Goal: Task Accomplishment & Management: Complete application form

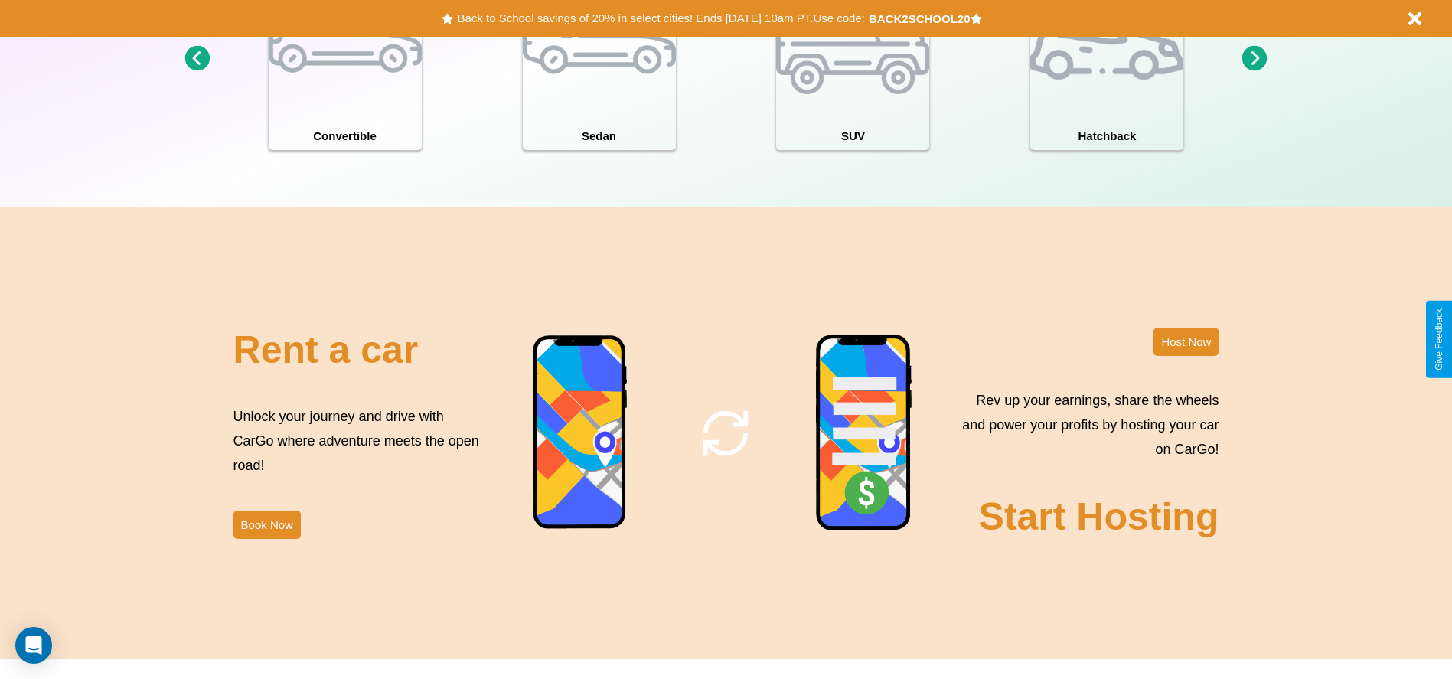
scroll to position [1669, 0]
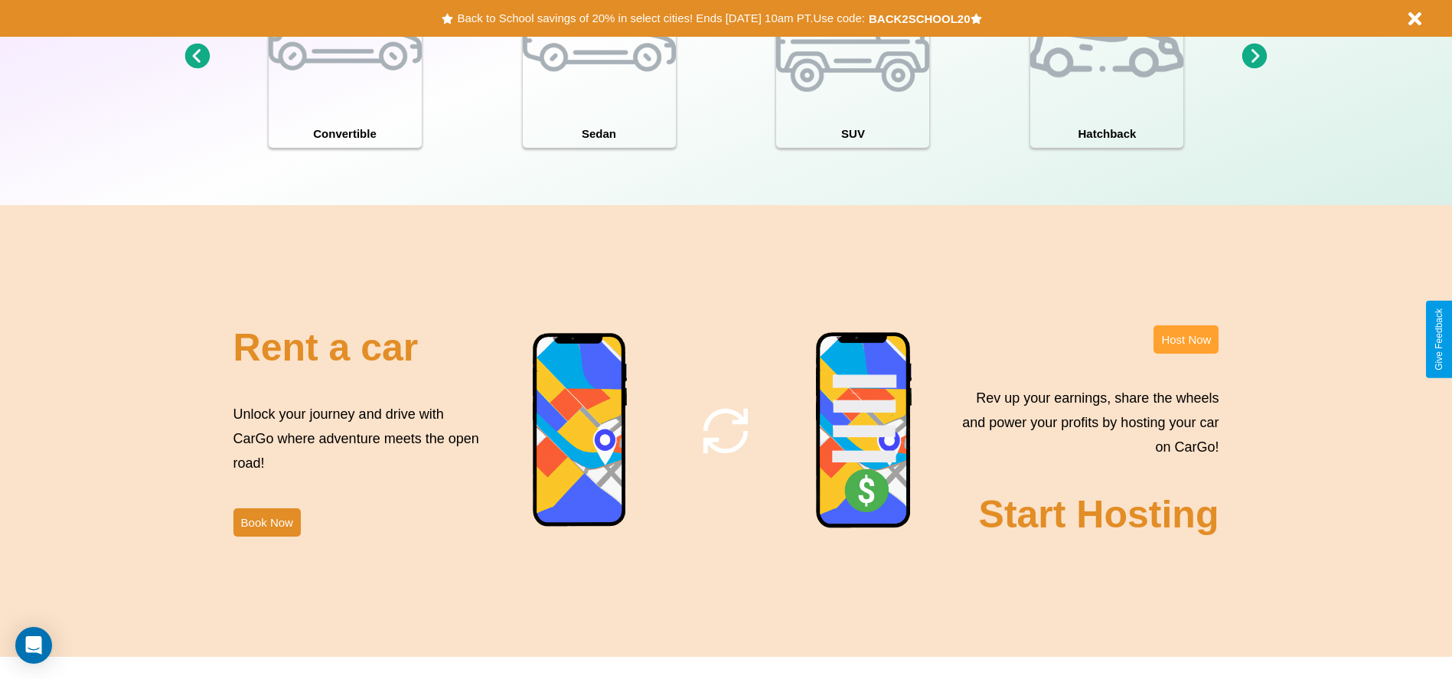
click at [1186, 339] on button "Host Now" at bounding box center [1186, 339] width 65 height 28
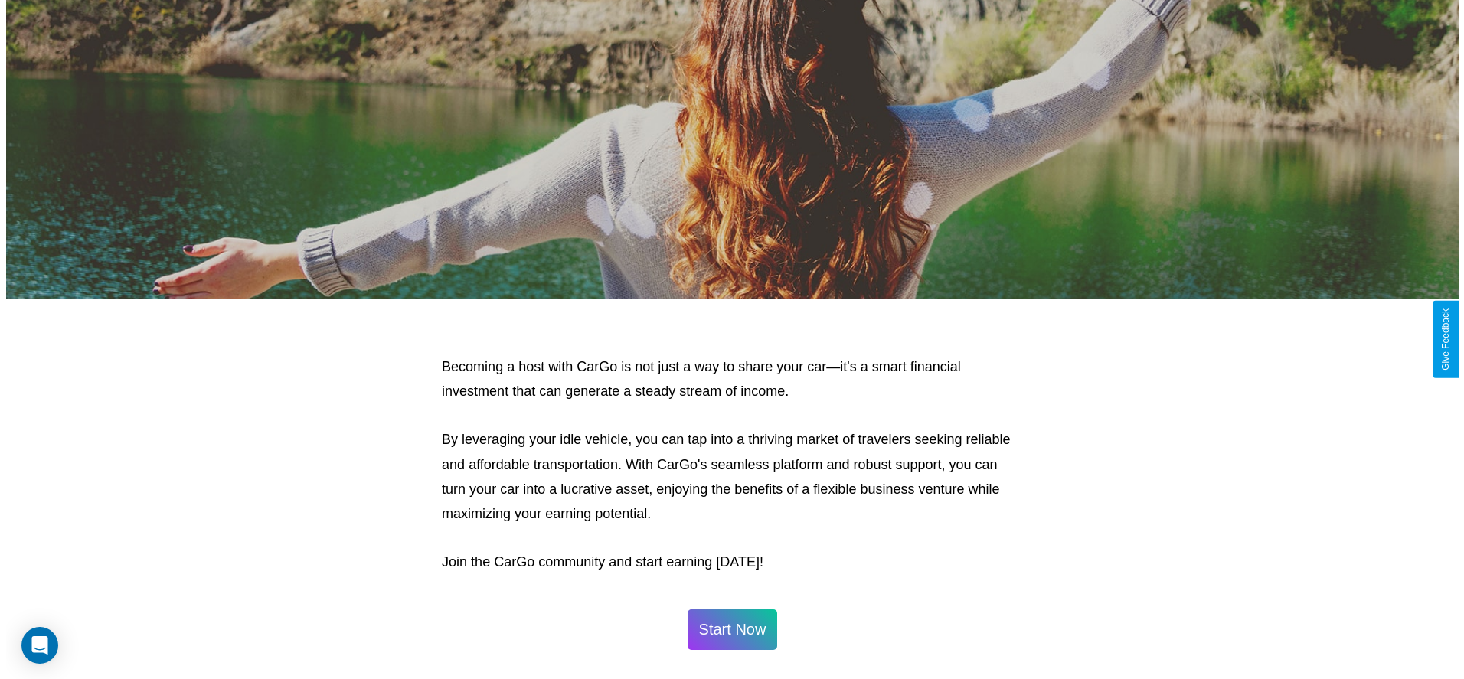
scroll to position [1503, 0]
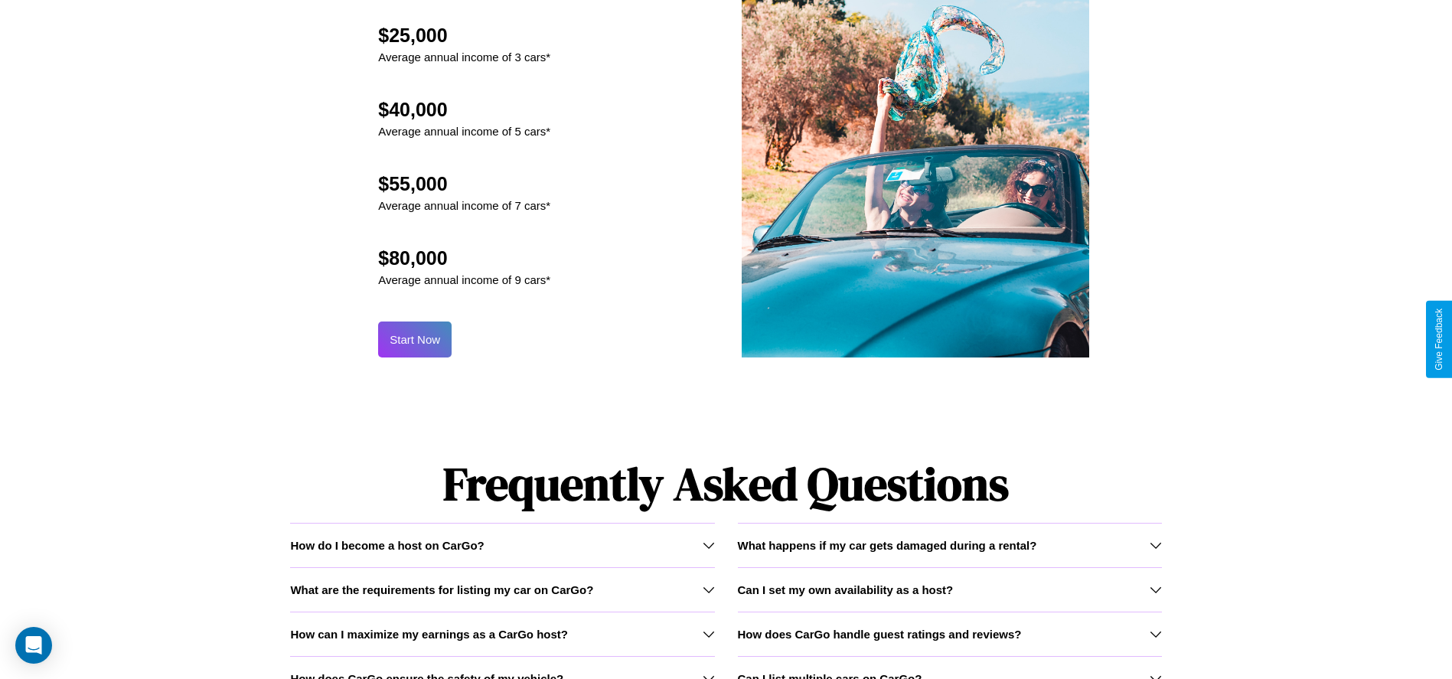
click at [415, 339] on button "Start Now" at bounding box center [414, 339] width 73 height 36
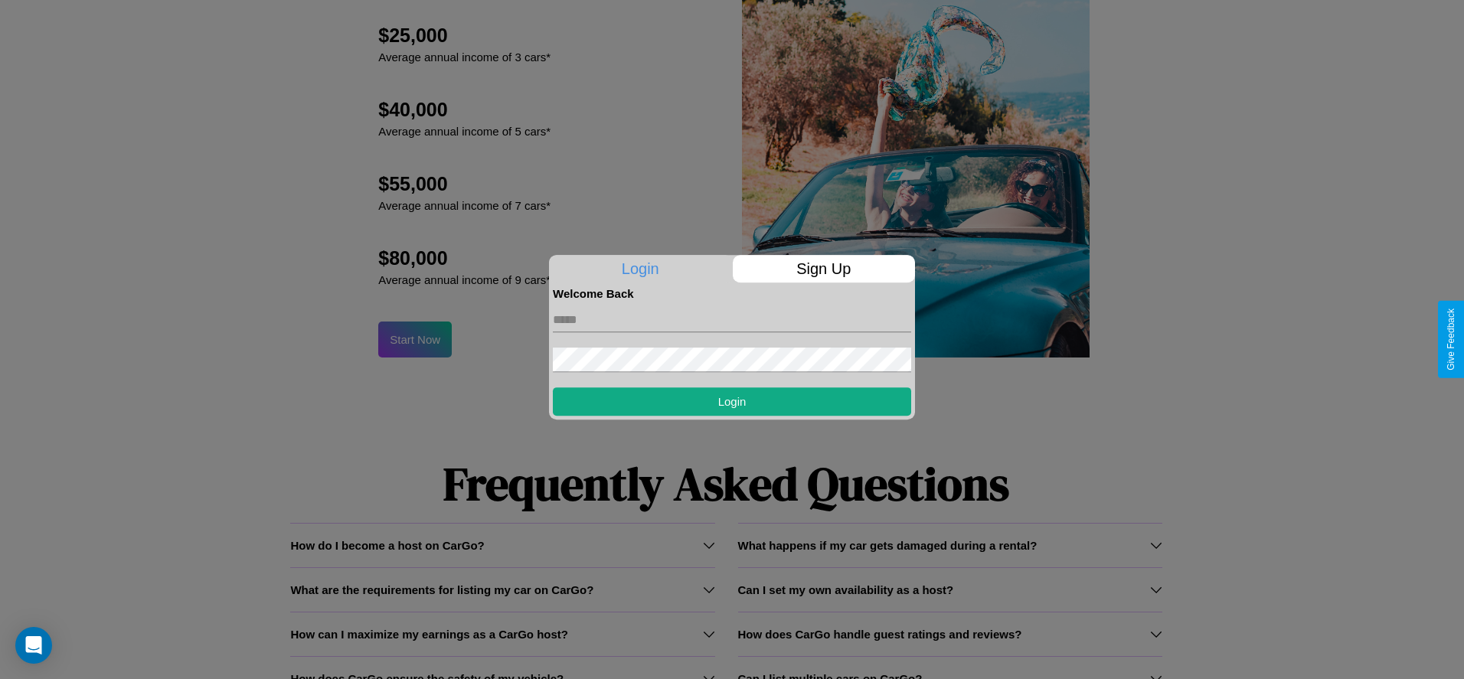
click at [823, 269] on p "Sign Up" at bounding box center [824, 269] width 183 height 28
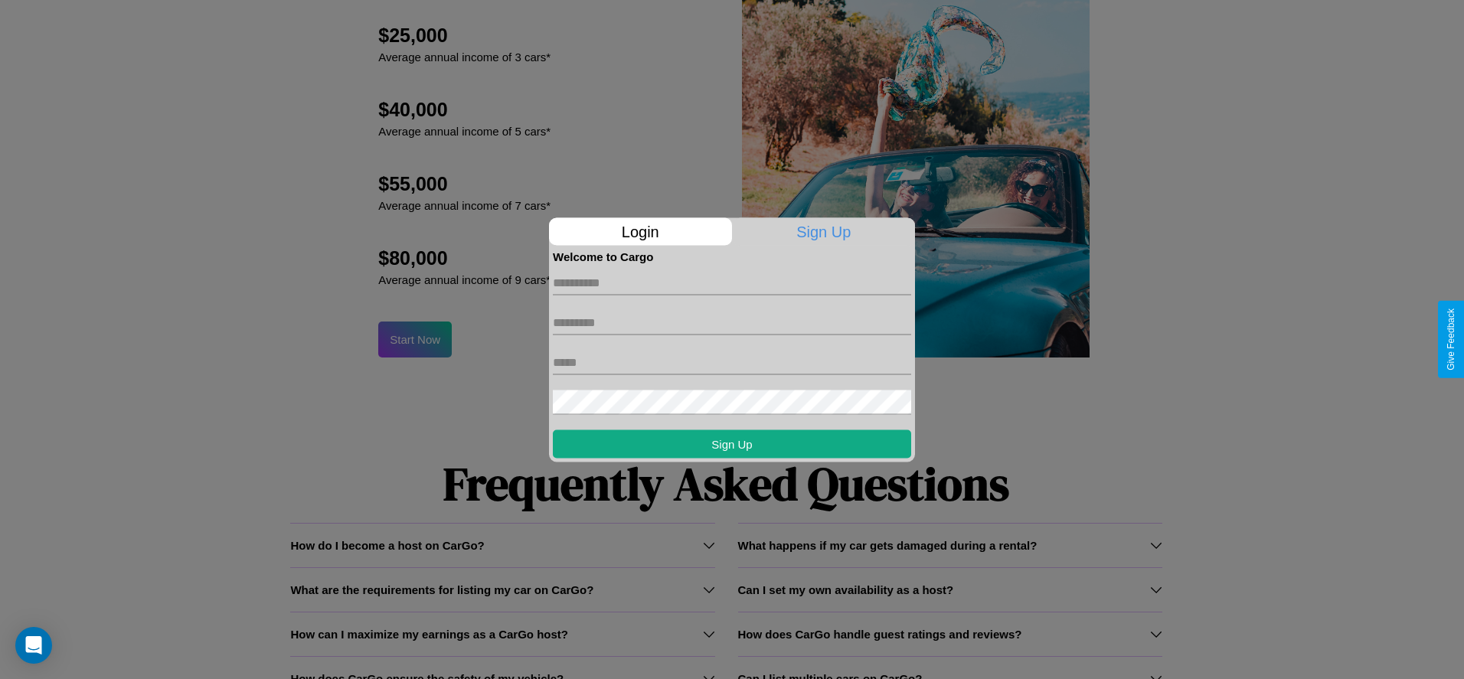
click at [732, 282] on input "text" at bounding box center [732, 282] width 358 height 24
type input "*****"
click at [732, 322] on input "text" at bounding box center [732, 322] width 358 height 24
type input "*****"
click at [732, 362] on input "text" at bounding box center [732, 362] width 358 height 24
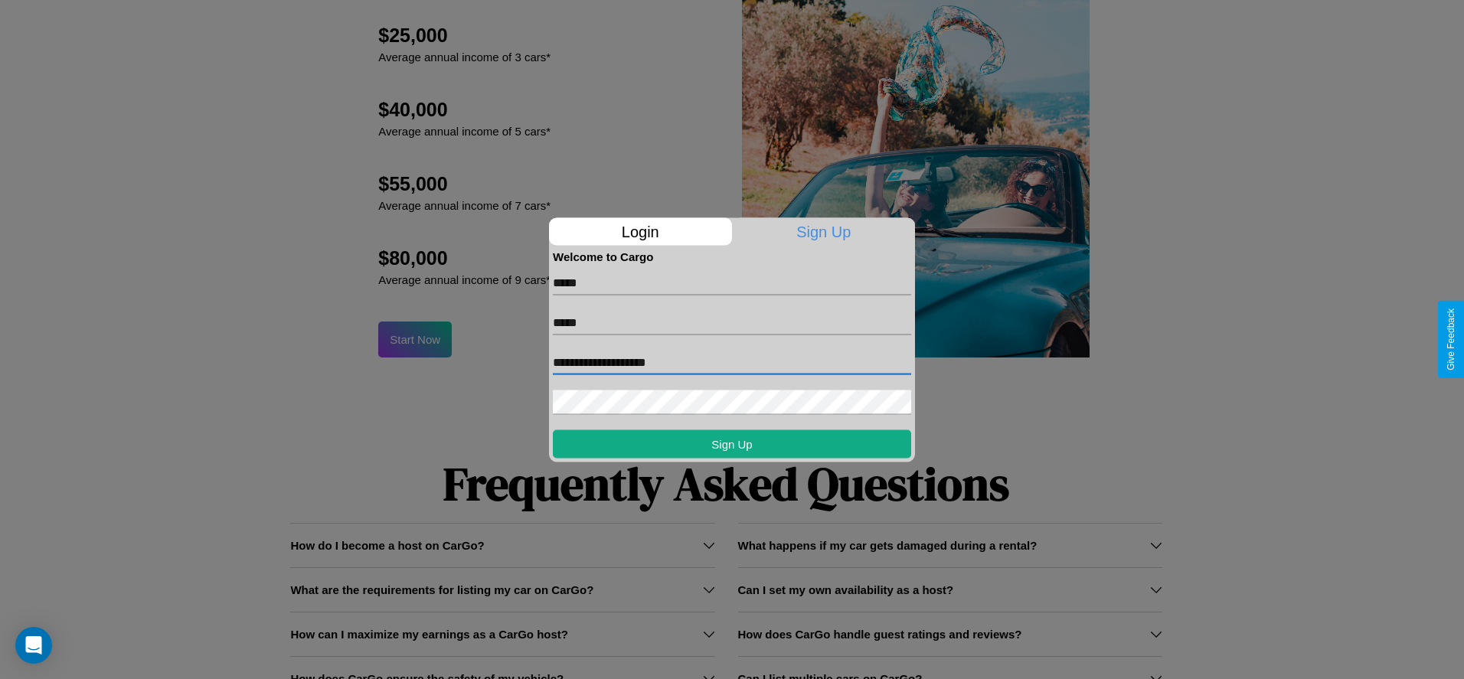
type input "**********"
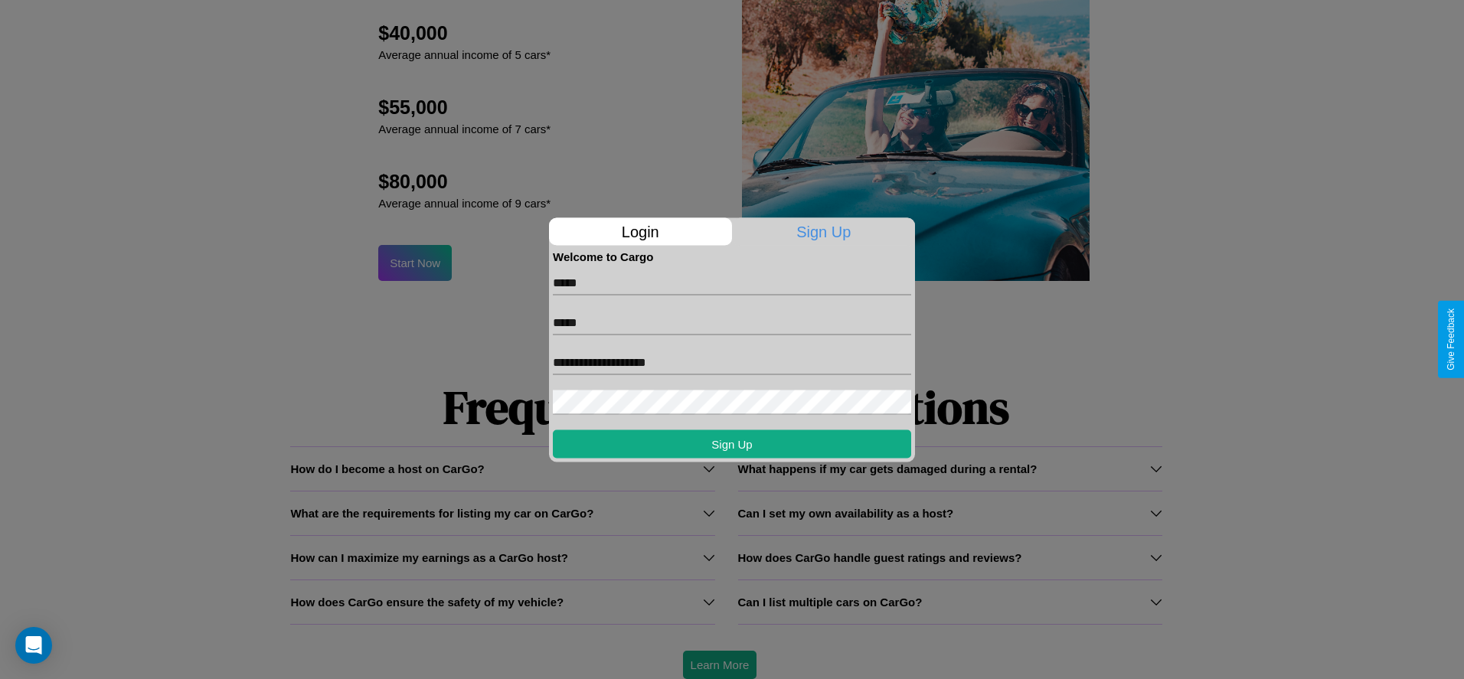
click at [719, 664] on div at bounding box center [732, 339] width 1464 height 679
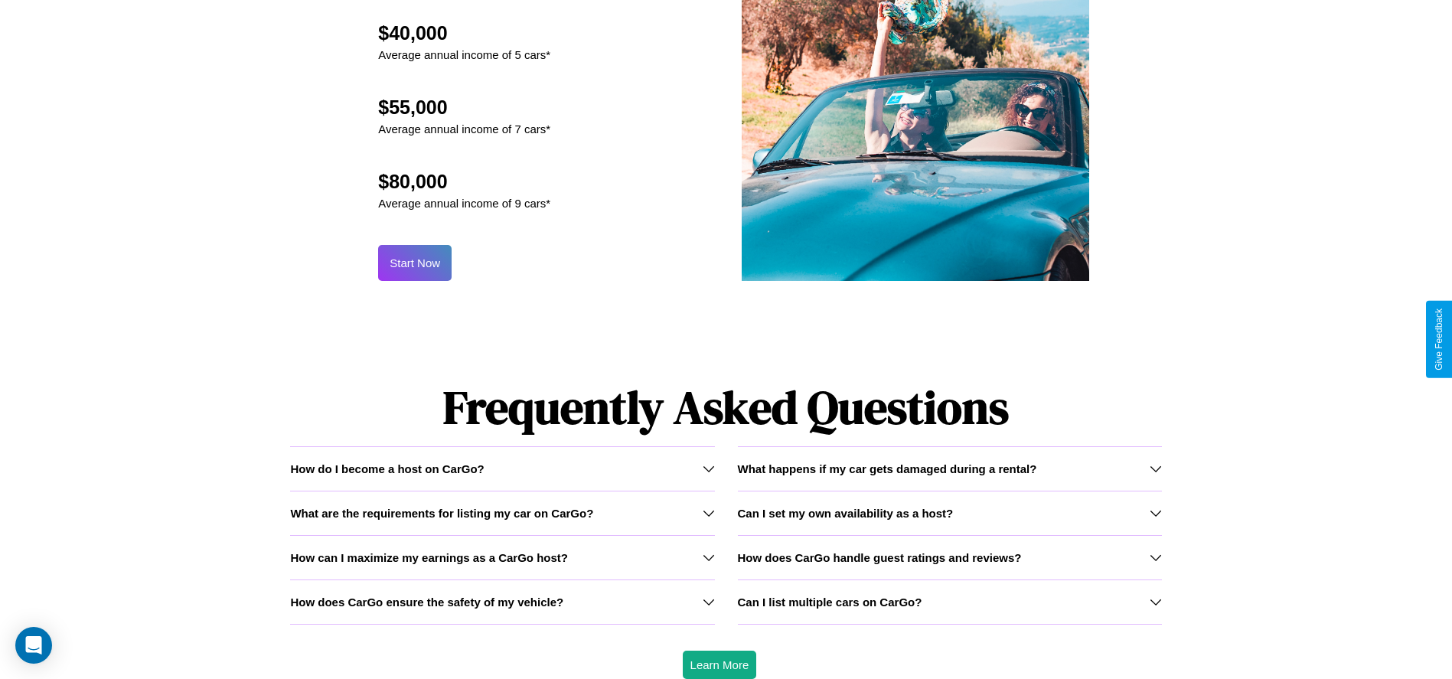
click at [415, 263] on button "Start Now" at bounding box center [414, 263] width 73 height 36
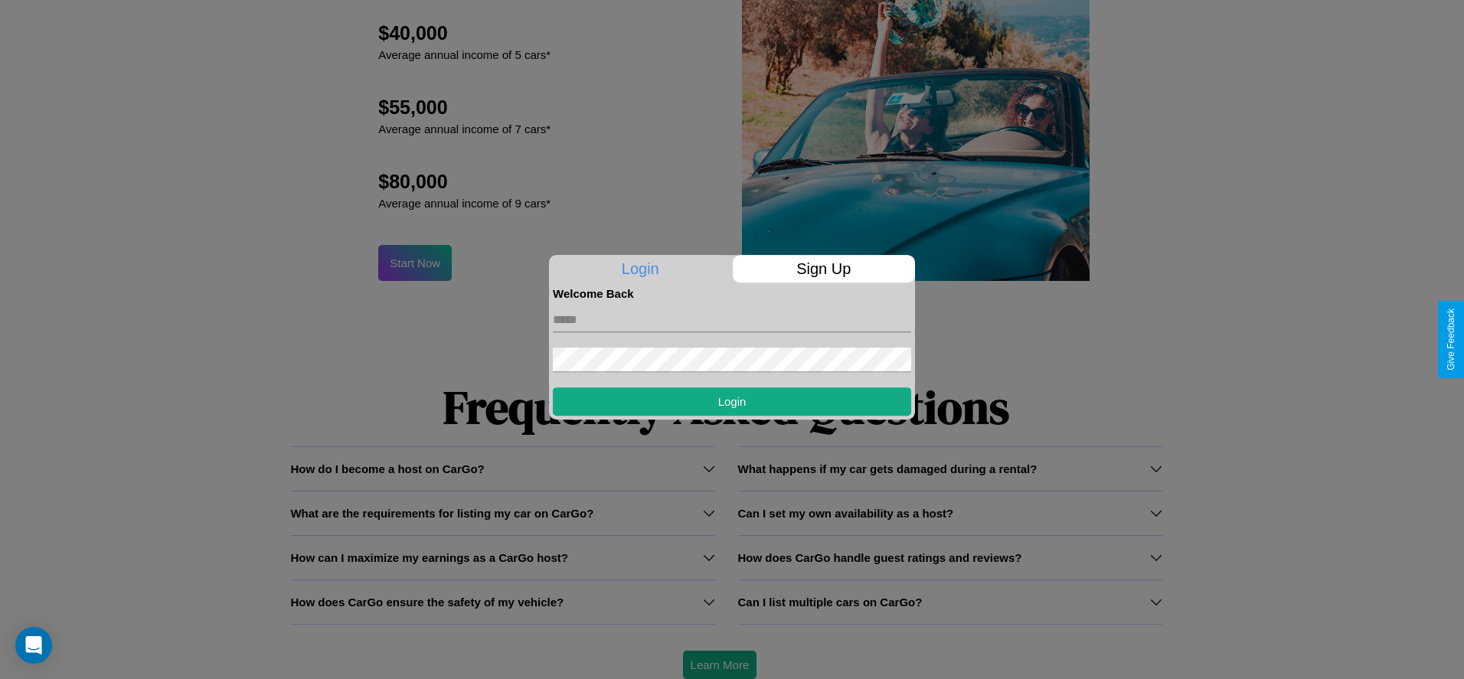
scroll to position [0, 0]
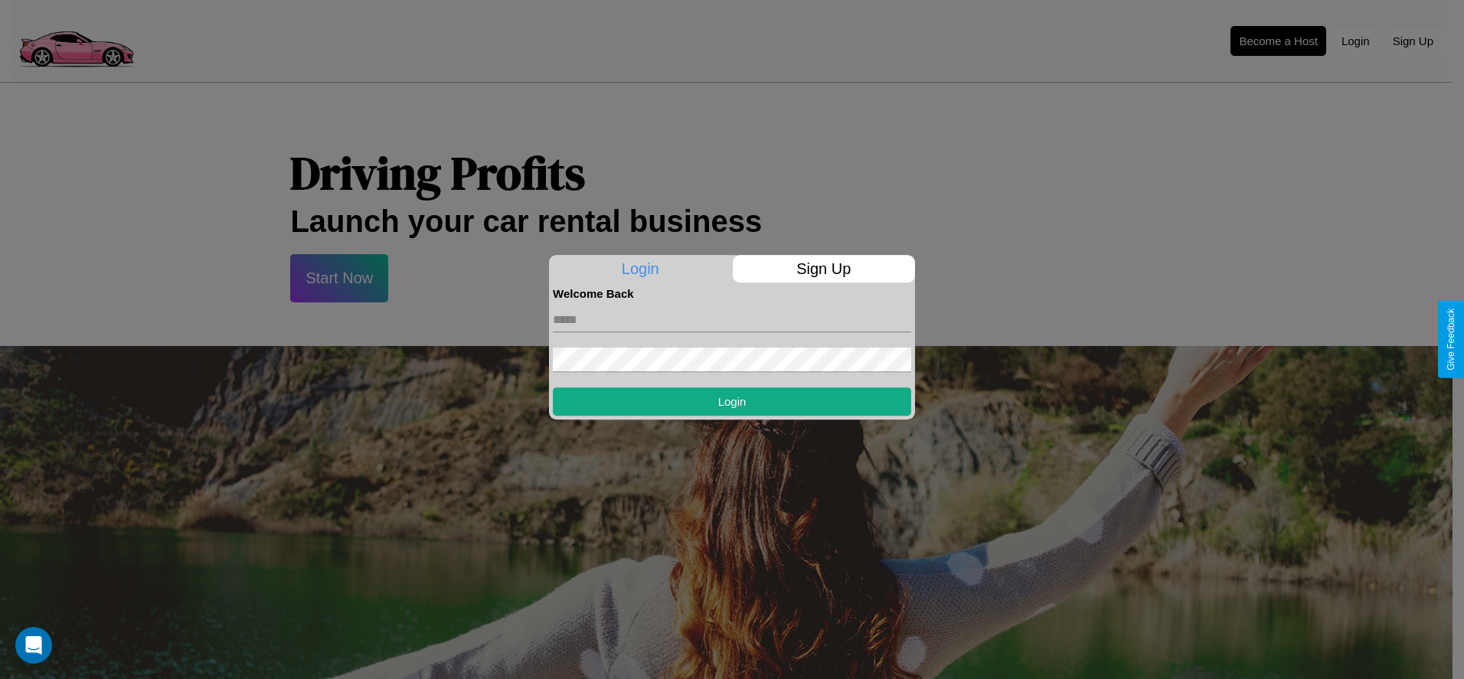
click at [1278, 41] on div at bounding box center [732, 339] width 1464 height 679
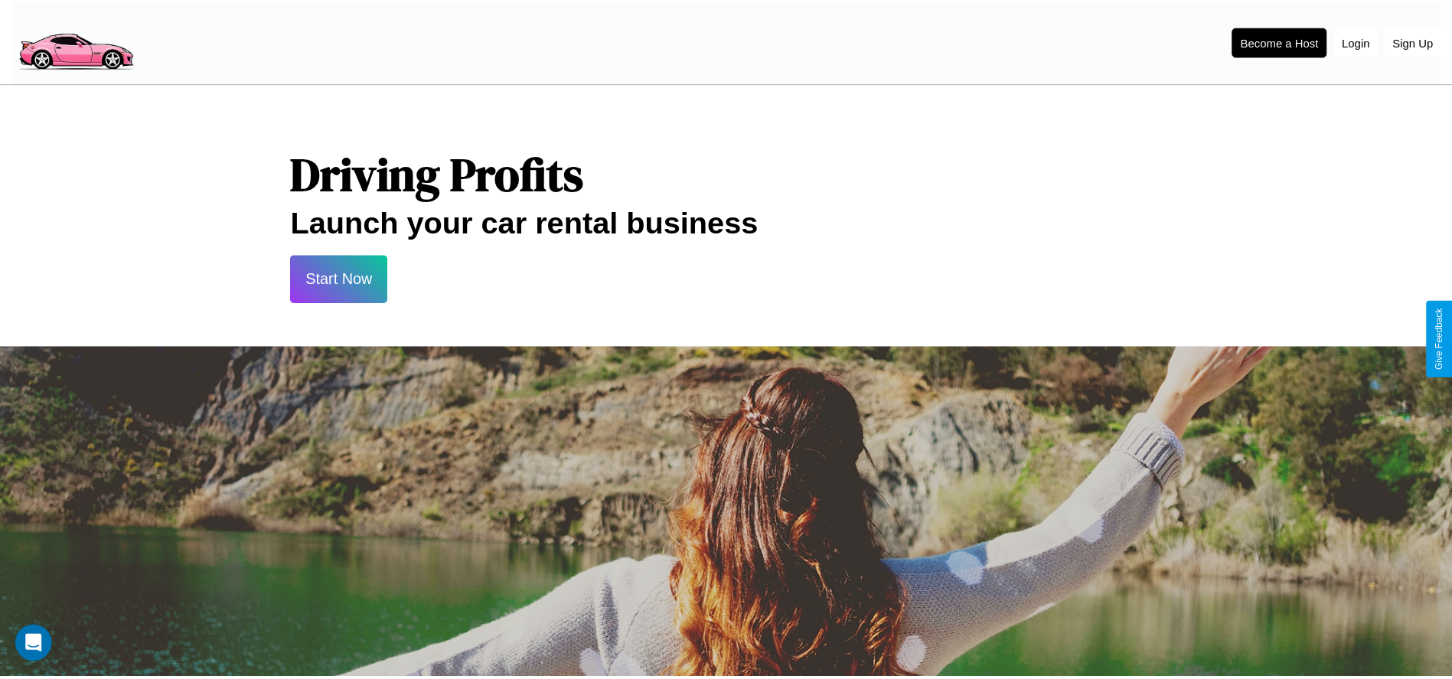
scroll to position [1503, 0]
